Goal: Task Accomplishment & Management: Complete application form

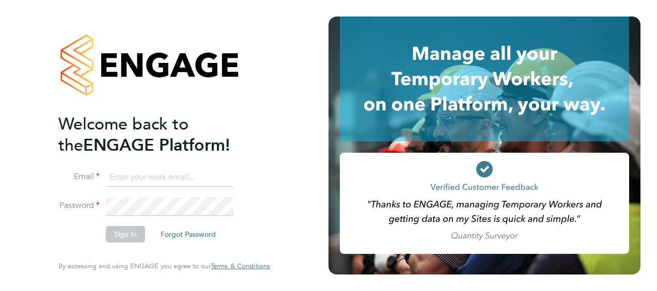
click at [155, 178] on input at bounding box center [170, 177] width 128 height 19
type input "tommy.bowdery@hays.com"
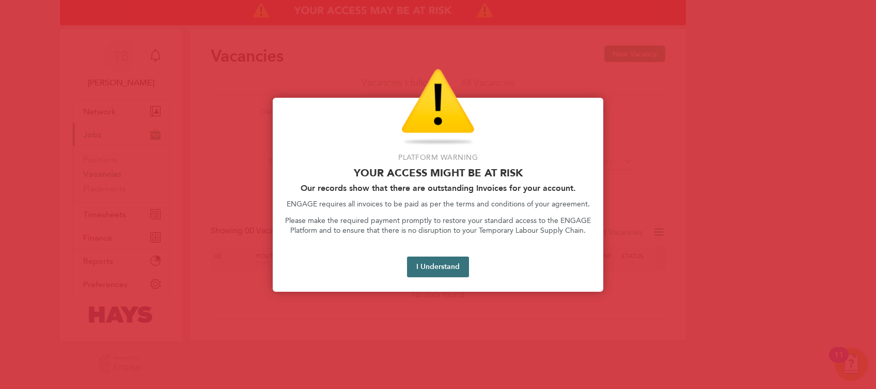
click at [463, 261] on button "I Understand" at bounding box center [438, 266] width 62 height 21
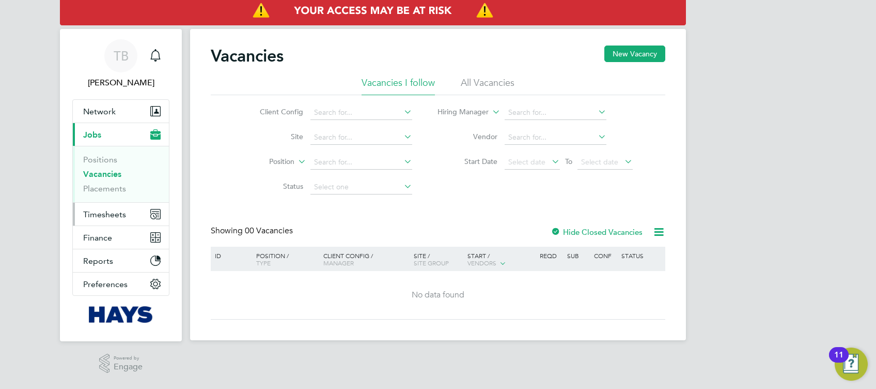
click at [110, 215] on span "Timesheets" at bounding box center [104, 214] width 43 height 10
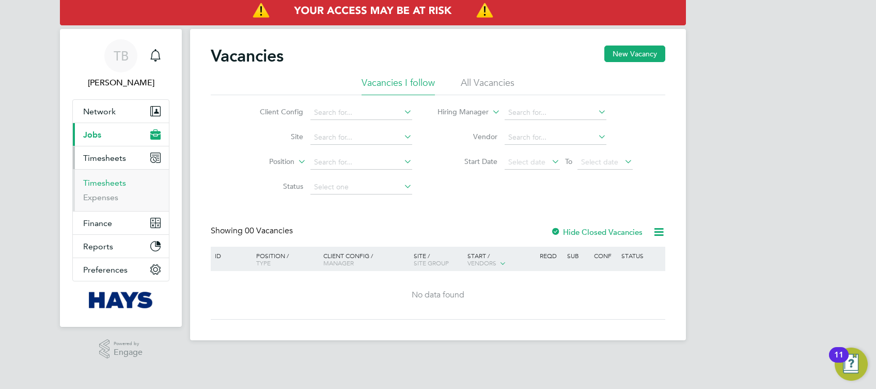
click at [110, 186] on link "Timesheets" at bounding box center [104, 183] width 43 height 10
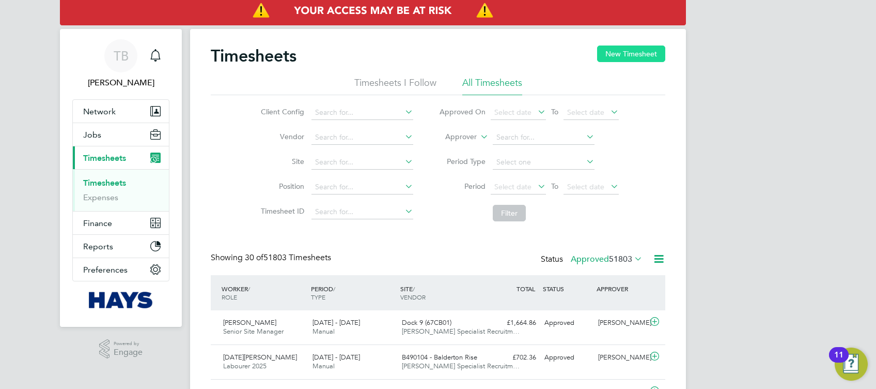
click at [655, 59] on button "New Timesheet" at bounding box center [631, 53] width 68 height 17
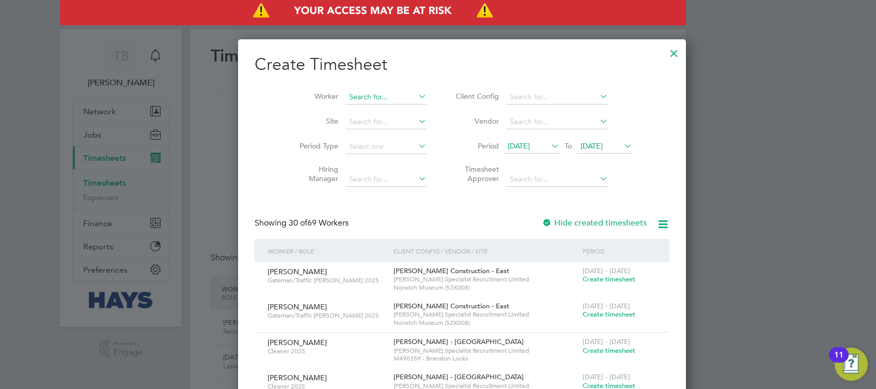
click at [372, 96] on input at bounding box center [386, 97] width 81 height 14
click at [372, 122] on li "[PERSON_NAME] Lib en" at bounding box center [364, 124] width 86 height 14
type input "[PERSON_NAME]"
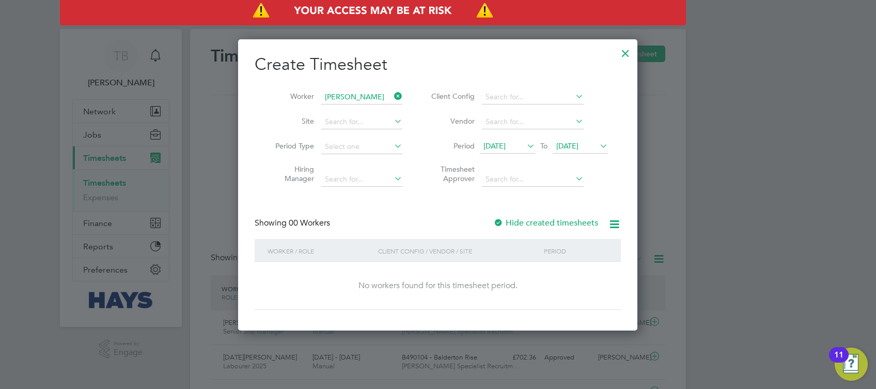
click at [501, 220] on div at bounding box center [499, 223] width 10 height 10
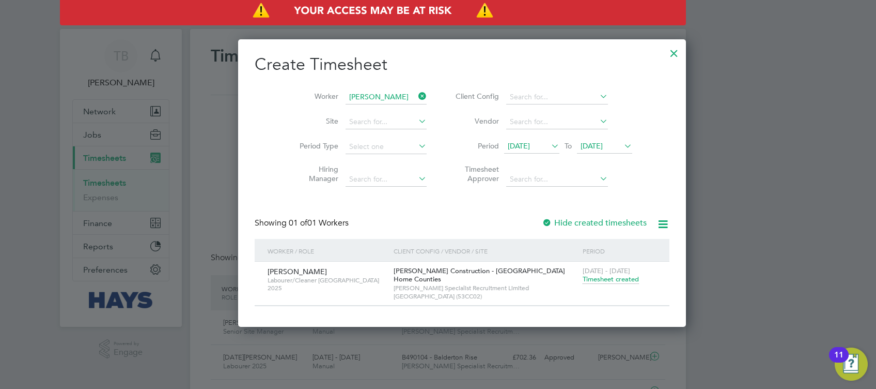
click at [583, 280] on span "Timesheet created" at bounding box center [611, 278] width 56 height 9
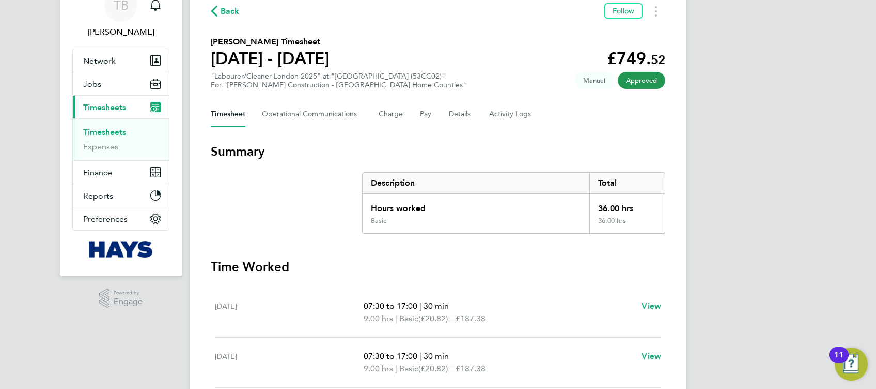
click at [221, 6] on span "Back" at bounding box center [230, 11] width 19 height 12
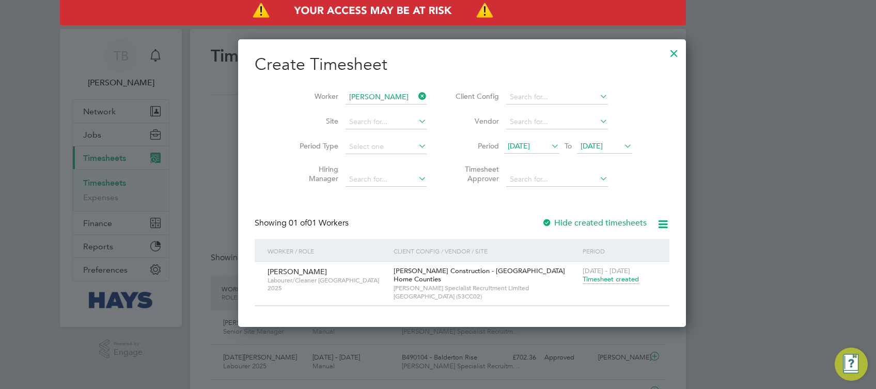
click at [417, 95] on icon at bounding box center [417, 96] width 0 height 14
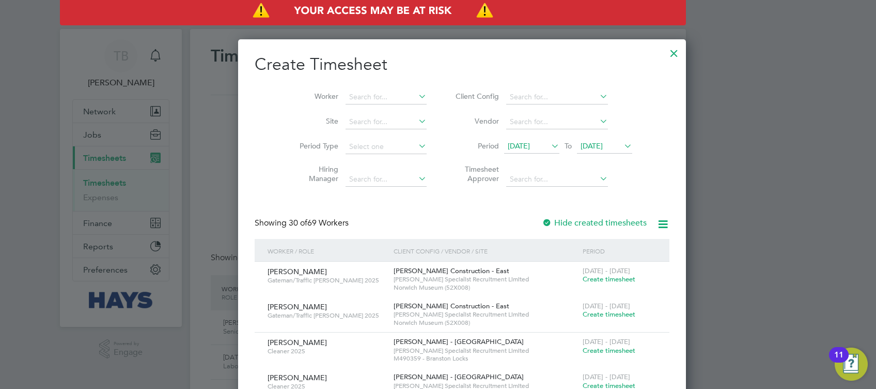
click at [356, 88] on li "Worker" at bounding box center [359, 97] width 161 height 25
click at [355, 96] on input at bounding box center [386, 97] width 81 height 14
click at [368, 126] on li "Cosm in [PERSON_NAME]" at bounding box center [369, 125] width 96 height 14
type input "[PERSON_NAME]"
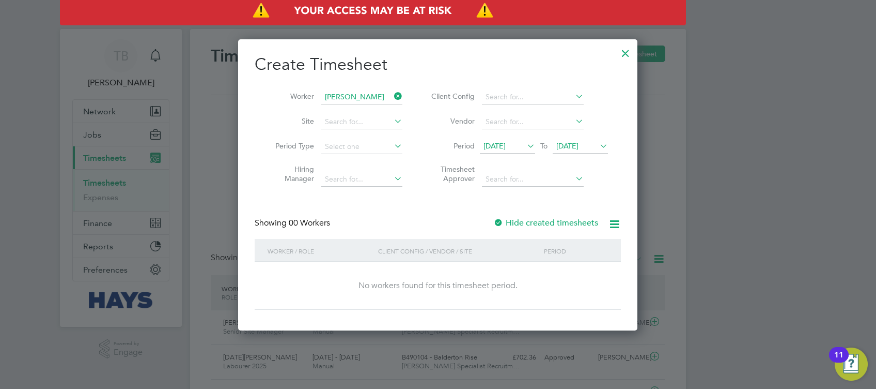
click at [499, 223] on div at bounding box center [499, 223] width 10 height 10
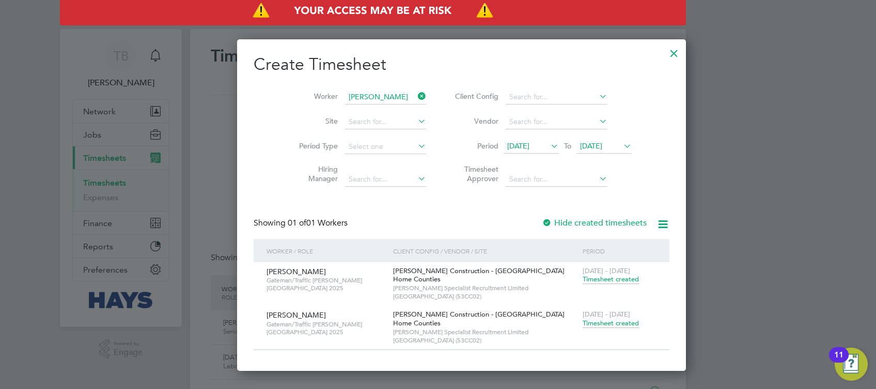
click at [583, 321] on span "Timesheet created" at bounding box center [611, 322] width 56 height 9
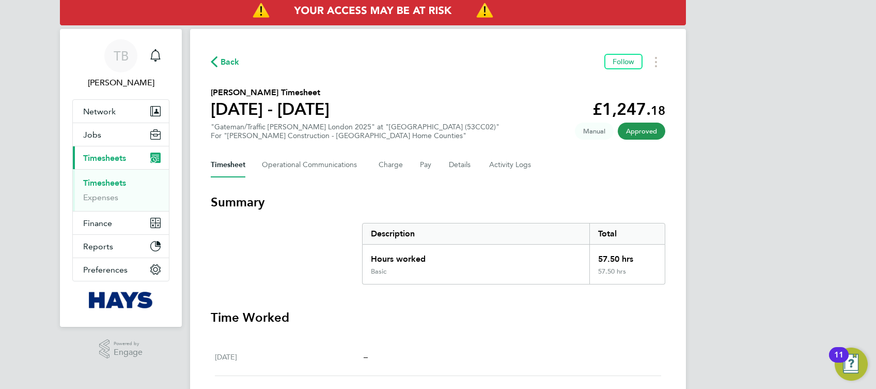
click at [227, 60] on span "Back" at bounding box center [230, 62] width 19 height 12
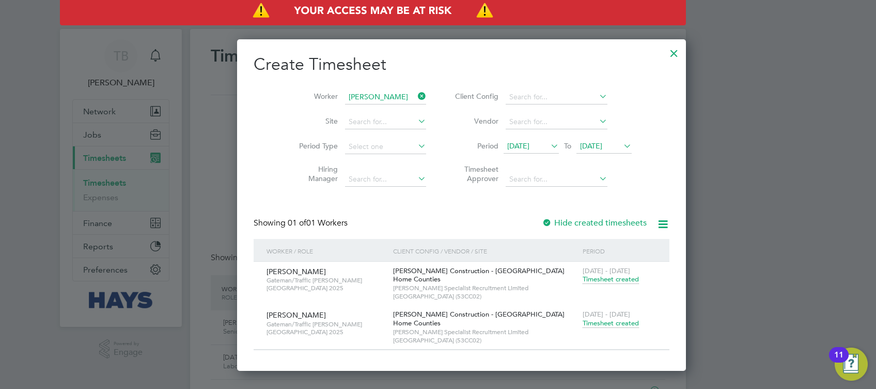
click at [416, 94] on icon at bounding box center [416, 96] width 0 height 14
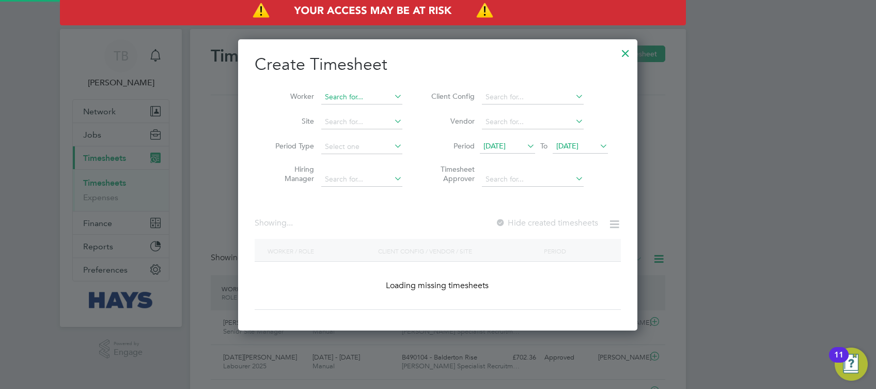
click at [368, 95] on input at bounding box center [361, 97] width 81 height 14
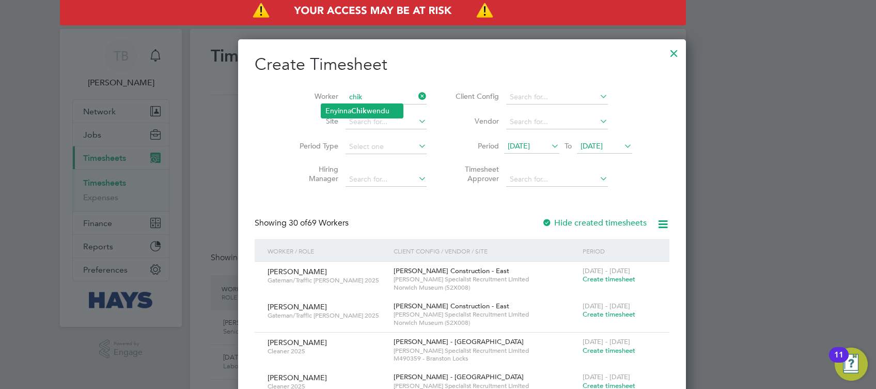
click at [372, 107] on li "Enyinna Chik wendu" at bounding box center [362, 111] width 82 height 14
type input "[PERSON_NAME]"
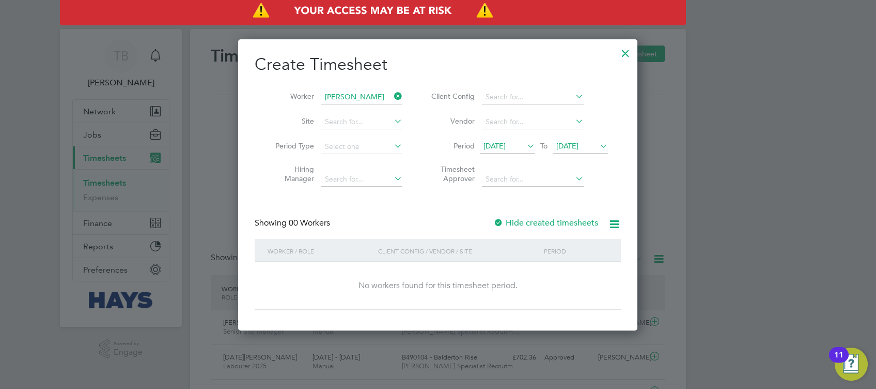
click at [508, 223] on label "Hide created timesheets" at bounding box center [546, 223] width 105 height 10
click at [506, 223] on label "Hide created timesheets" at bounding box center [546, 223] width 105 height 10
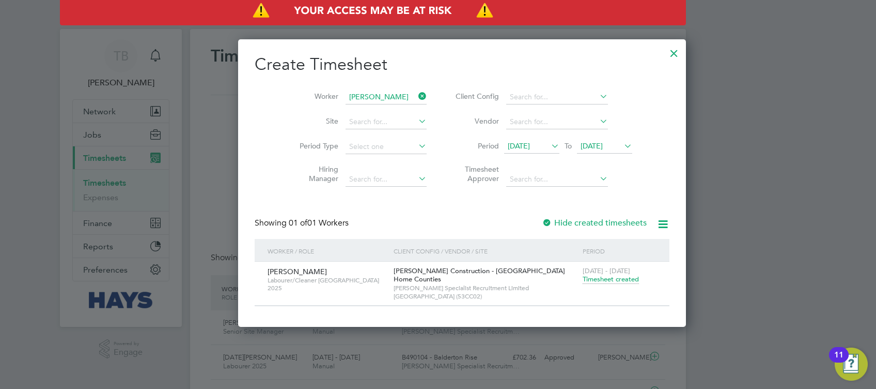
click at [583, 277] on span "Timesheet created" at bounding box center [611, 278] width 56 height 9
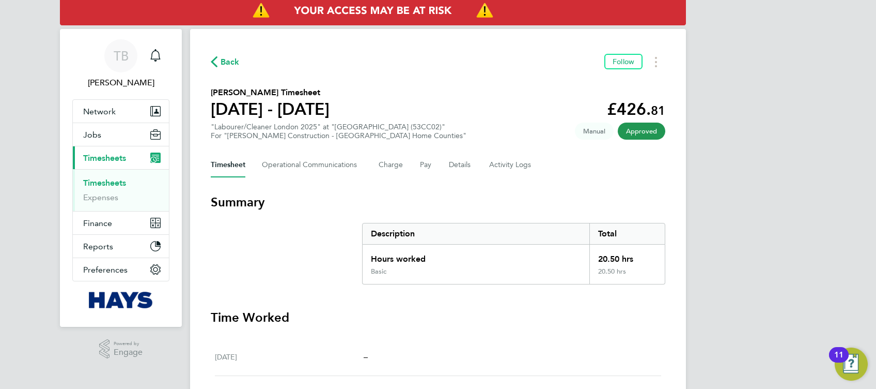
click at [215, 63] on icon "button" at bounding box center [214, 61] width 7 height 11
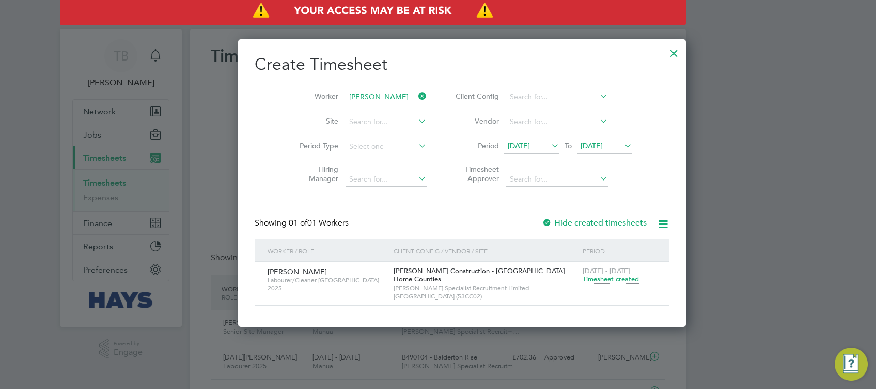
click at [417, 95] on icon at bounding box center [417, 96] width 0 height 14
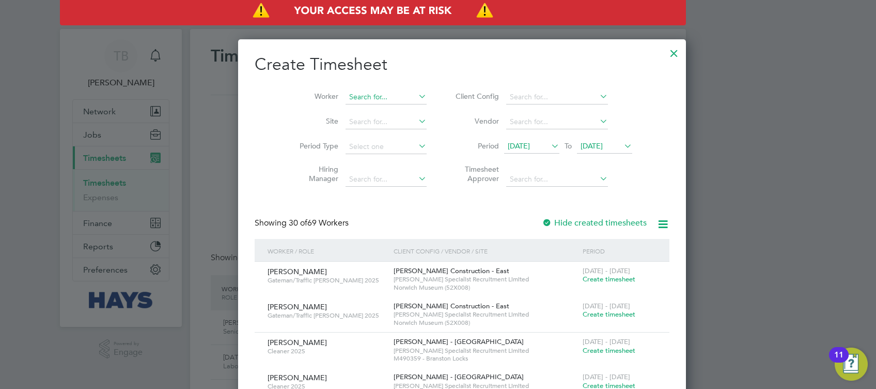
click at [365, 94] on input at bounding box center [386, 97] width 81 height 14
click at [364, 106] on b "Gumba" at bounding box center [371, 110] width 25 height 9
type input "Minsusera Gumba"
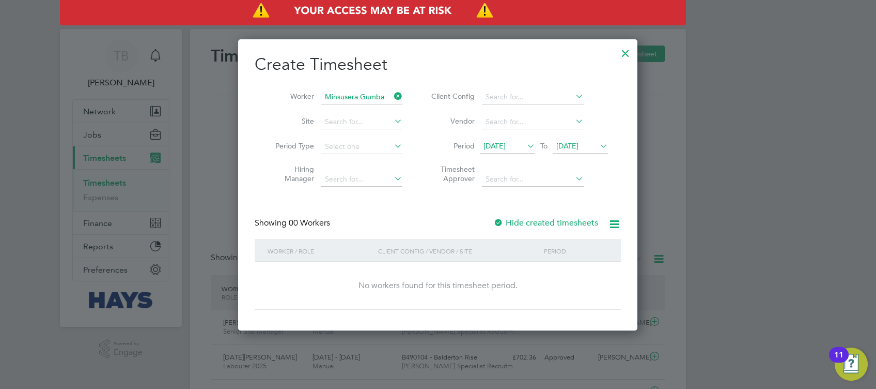
click at [498, 221] on div at bounding box center [499, 223] width 10 height 10
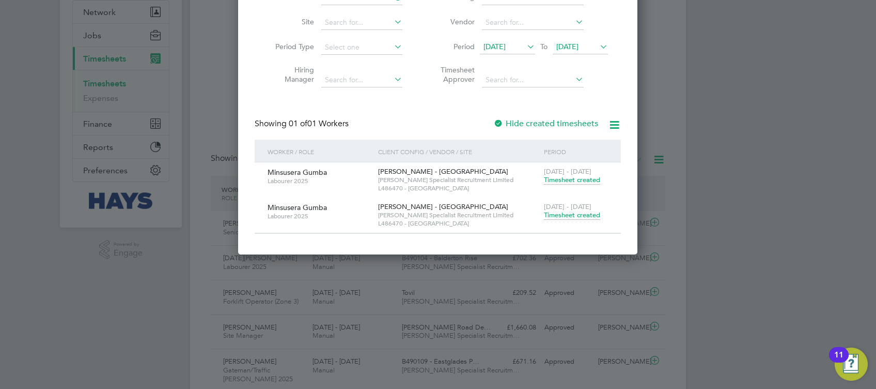
click at [588, 217] on span "Timesheet created" at bounding box center [572, 214] width 56 height 9
